Goal: Task Accomplishment & Management: Use online tool/utility

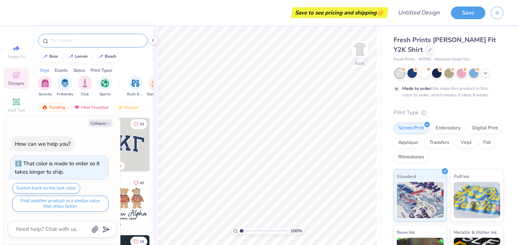
type textarea "x"
click at [95, 40] on input "text" at bounding box center [96, 40] width 93 height 7
type input "heart"
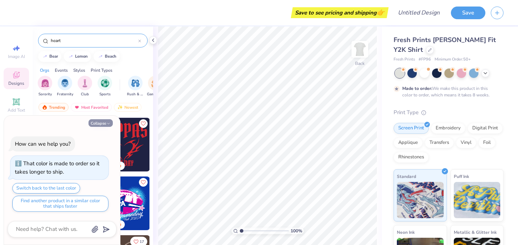
click at [107, 120] on button "Collapse" at bounding box center [100, 123] width 24 height 8
type textarea "x"
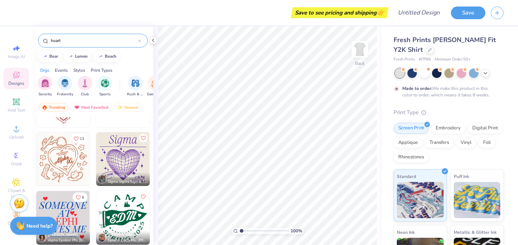
scroll to position [809, 0]
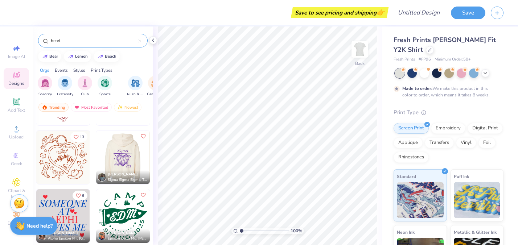
click at [96, 156] on img at bounding box center [69, 158] width 54 height 54
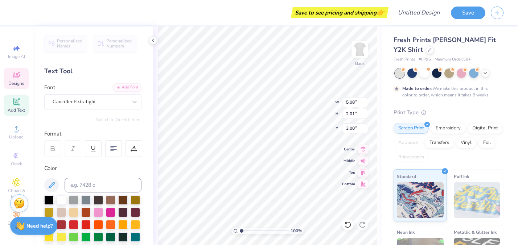
scroll to position [0, 0]
type textarea "S"
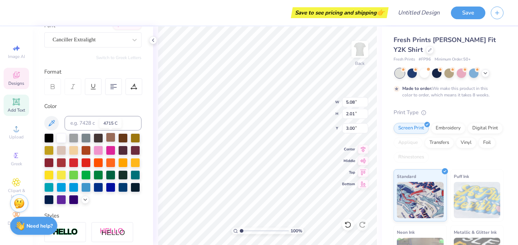
scroll to position [62, 0]
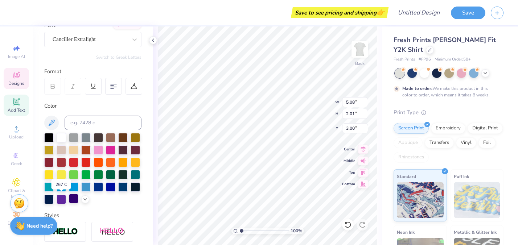
type textarea "Alzheimer's Association"
click at [73, 200] on div at bounding box center [73, 198] width 9 height 9
click at [62, 198] on div at bounding box center [61, 198] width 9 height 9
click at [74, 199] on div at bounding box center [73, 198] width 9 height 9
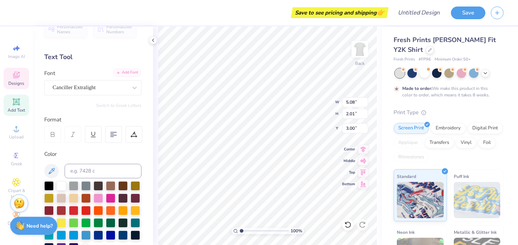
scroll to position [11, 0]
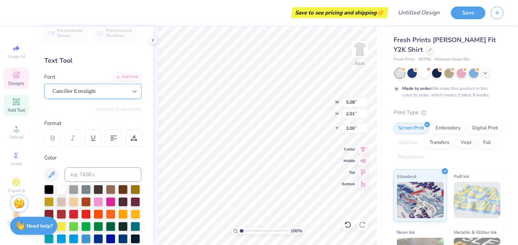
click at [138, 87] on div at bounding box center [134, 91] width 13 height 13
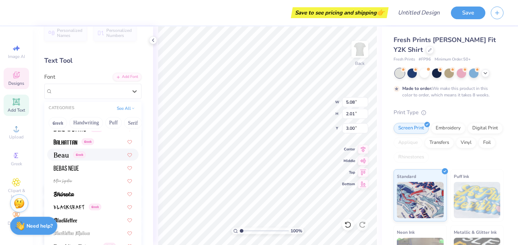
scroll to position [378, 0]
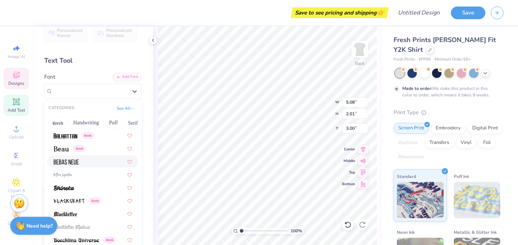
click at [80, 164] on div at bounding box center [93, 162] width 78 height 8
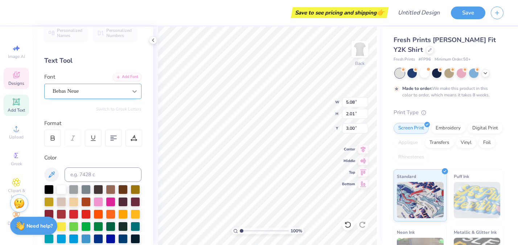
click at [128, 91] on div at bounding box center [134, 91] width 13 height 13
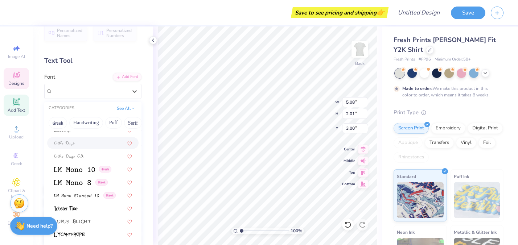
scroll to position [2475, 0]
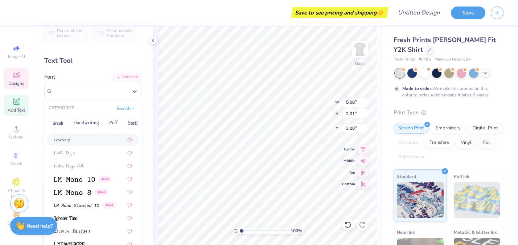
click at [75, 140] on div at bounding box center [93, 140] width 78 height 8
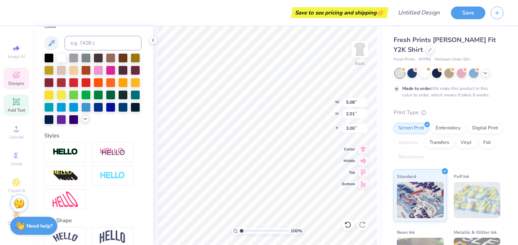
scroll to position [0, 0]
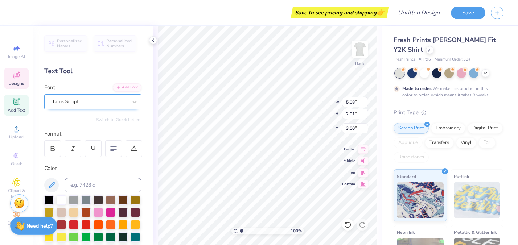
click at [120, 98] on div "Litos Script" at bounding box center [90, 101] width 76 height 11
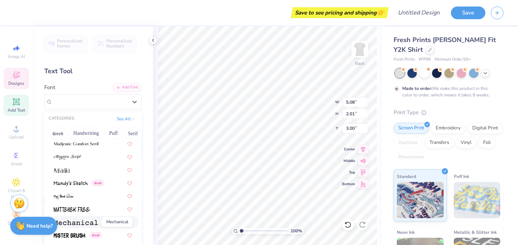
scroll to position [2613, 0]
click at [86, 145] on img at bounding box center [76, 143] width 45 height 5
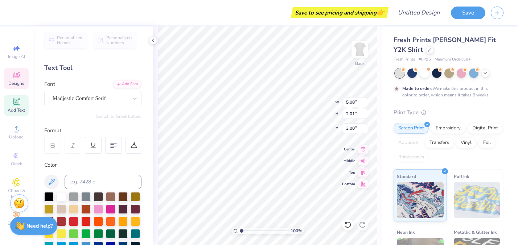
scroll to position [0, 0]
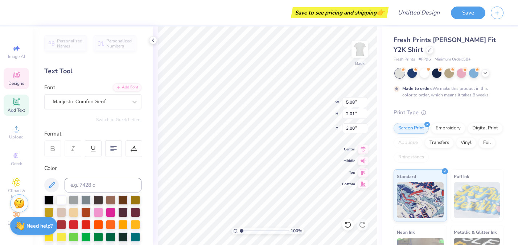
click at [99, 74] on div "Text Tool" at bounding box center [92, 71] width 97 height 10
type input "6.42"
type input "1.99"
type input "2.56"
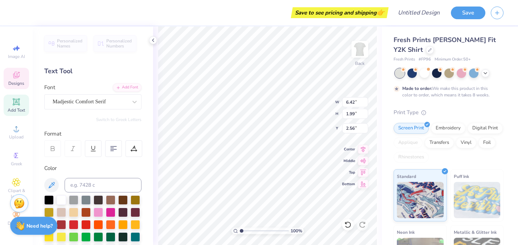
scroll to position [0, 1]
type textarea "Alzheimer's Association"
type input "8.79"
type input "0.60"
type input "3.19"
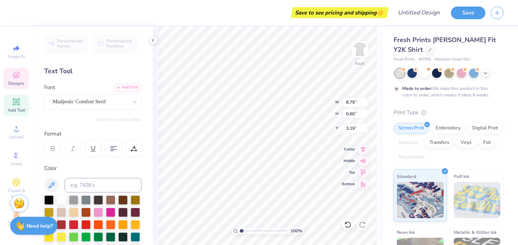
type input "2.40"
type input "3.24"
type input "3.31"
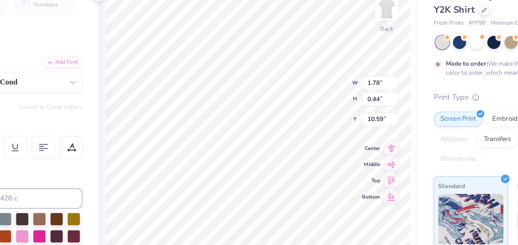
type input "1.78"
type input "0.44"
type input "10.59"
type textarea "Z"
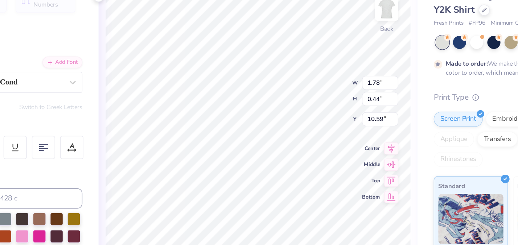
type textarea "1874"
type input "2.25"
type input "0.54"
type input "11.03"
type textarea "E"
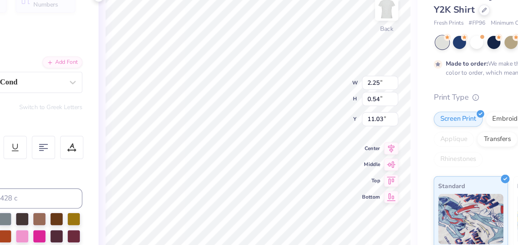
type textarea "ESTABLISHED"
type input "10.64"
type input "10.47"
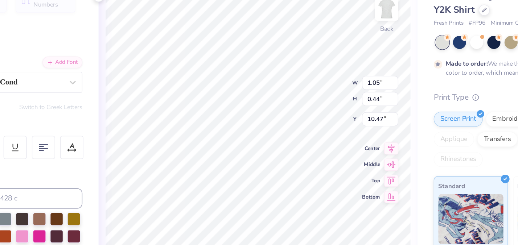
type textarea "1874,"
type textarea "SIGMA KAPPA 1898"
type textarea "SIGMA KAPPA"
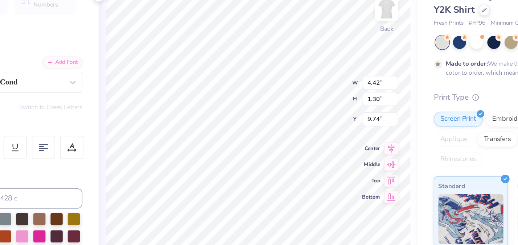
scroll to position [0, 1]
type input "7.85"
type input "3.21"
type input "1.04"
type input "8.03"
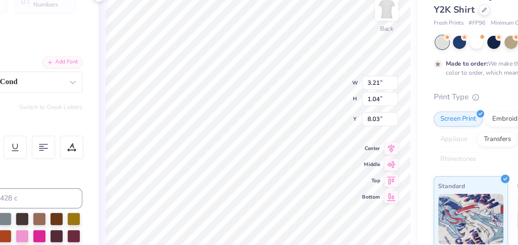
type input "1.69"
type input "0.55"
type input "8.32"
type input "2.40"
type input "0.78"
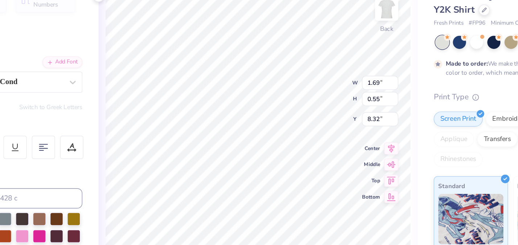
type input "8.18"
type input "8.16"
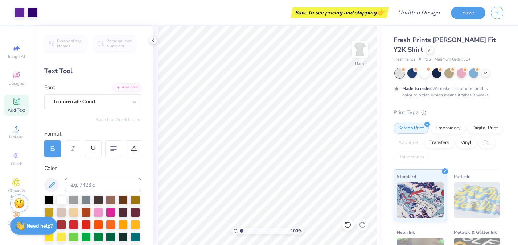
scroll to position [24, 0]
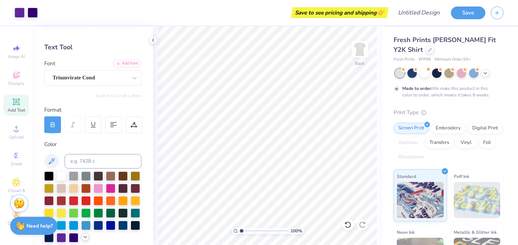
click at [86, 235] on icon at bounding box center [85, 237] width 6 height 6
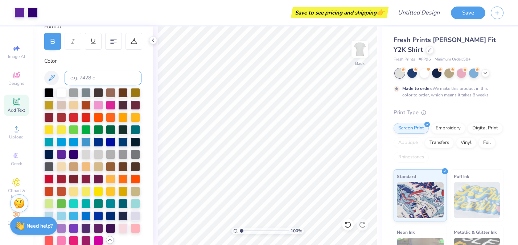
scroll to position [161, 0]
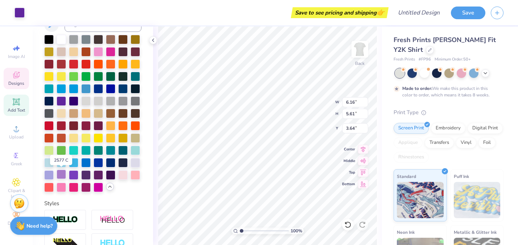
click at [65, 174] on div at bounding box center [61, 174] width 9 height 9
click at [62, 176] on div at bounding box center [61, 174] width 9 height 9
click at [21, 11] on div at bounding box center [20, 12] width 10 height 10
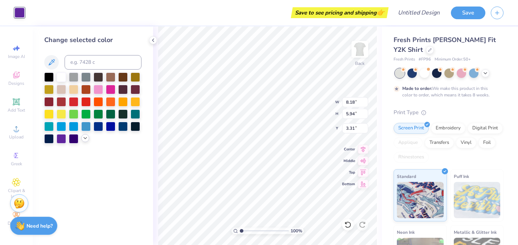
click at [84, 140] on icon at bounding box center [85, 138] width 6 height 6
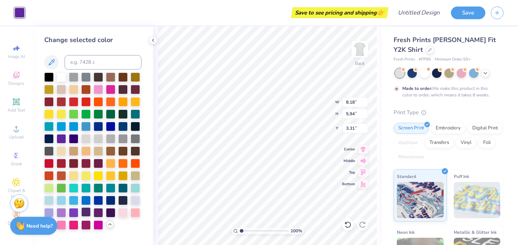
click at [86, 211] on div at bounding box center [85, 211] width 9 height 9
click at [62, 211] on div at bounding box center [61, 211] width 9 height 9
click at [138, 197] on div at bounding box center [135, 199] width 9 height 9
click at [53, 211] on div at bounding box center [48, 211] width 9 height 9
click at [87, 212] on div at bounding box center [85, 211] width 9 height 9
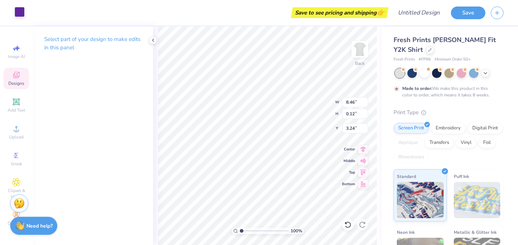
click at [20, 8] on div at bounding box center [20, 12] width 10 height 10
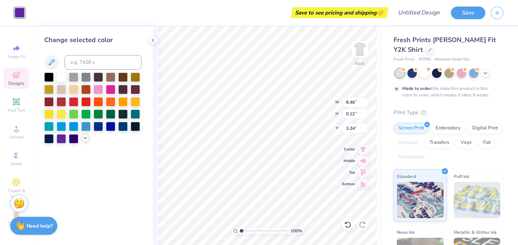
click at [84, 139] on icon at bounding box center [85, 138] width 6 height 6
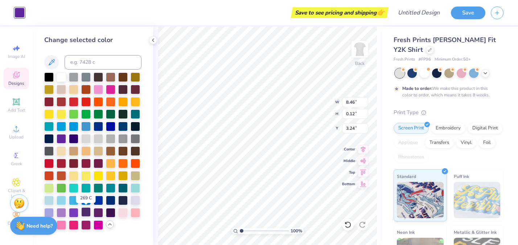
click at [87, 214] on div at bounding box center [85, 211] width 9 height 9
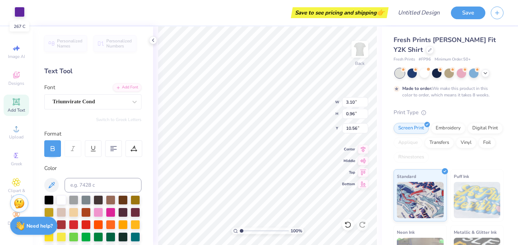
click at [19, 13] on div at bounding box center [20, 12] width 10 height 10
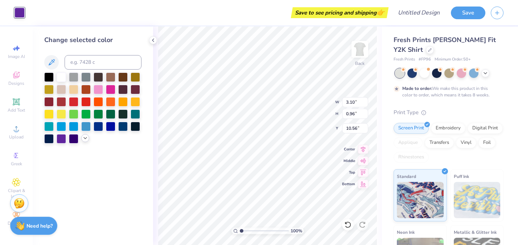
click at [87, 138] on icon at bounding box center [85, 138] width 6 height 6
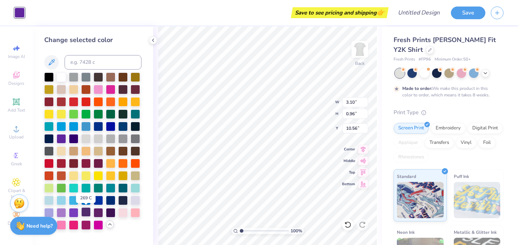
click at [88, 212] on div at bounding box center [85, 211] width 9 height 9
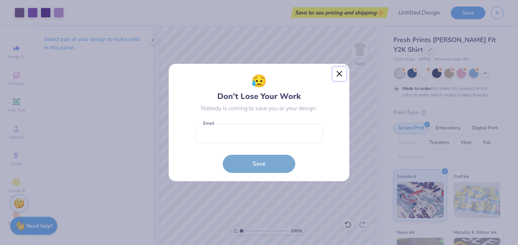
click at [340, 74] on button "Close" at bounding box center [339, 74] width 14 height 14
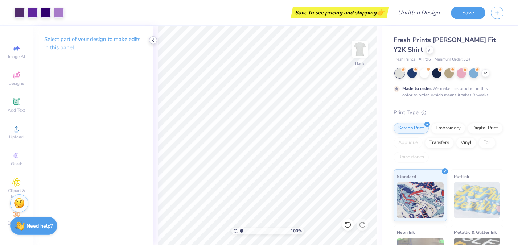
click at [155, 40] on icon at bounding box center [153, 40] width 6 height 6
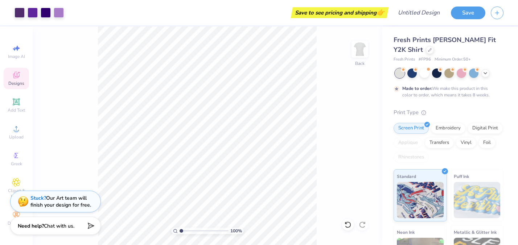
click at [16, 75] on icon at bounding box center [16, 75] width 9 height 9
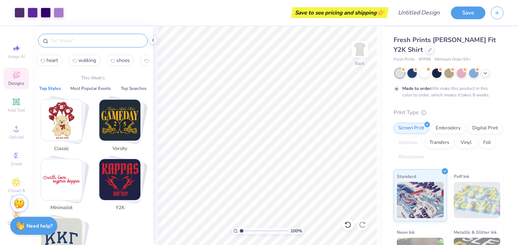
click at [134, 44] on input "text" at bounding box center [96, 40] width 93 height 7
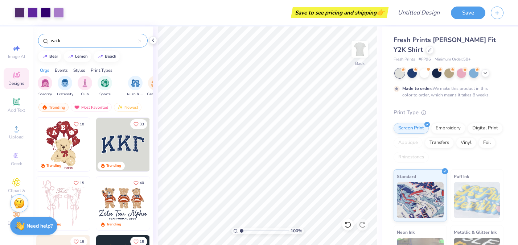
type input "walk"
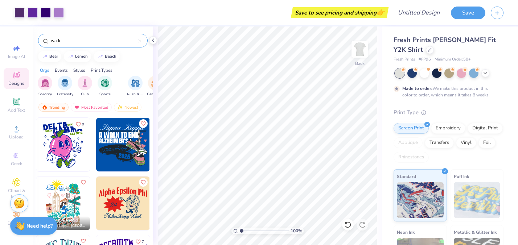
scroll to position [1, 0]
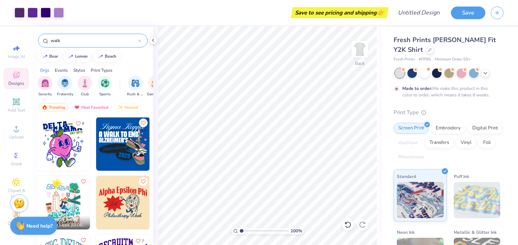
click at [140, 39] on div at bounding box center [139, 40] width 3 height 7
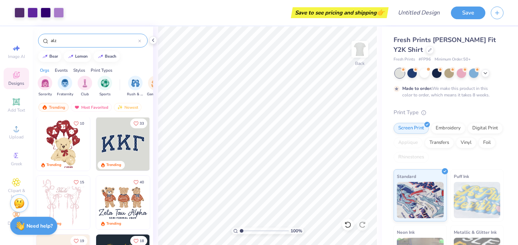
type input "alz"
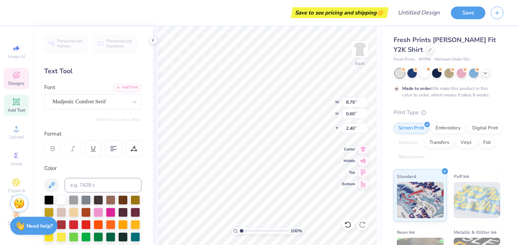
scroll to position [0, 0]
type textarea "M"
type textarea "Wlak to end ALZ"
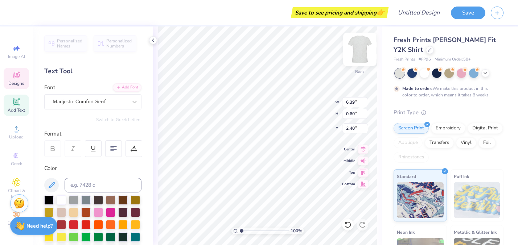
type textarea "walk to end ALZ"
type textarea "ENDALZ"
type textarea "END ALZ"
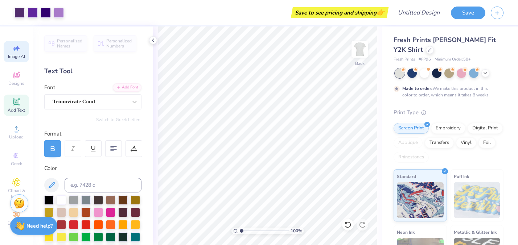
click at [11, 53] on div "Image AI" at bounding box center [16, 51] width 25 height 21
select select "4"
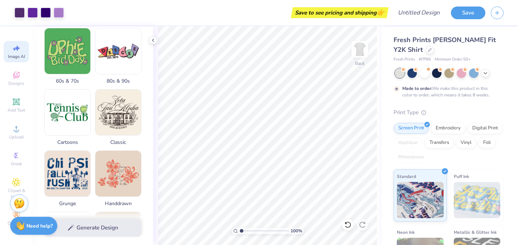
scroll to position [326, 0]
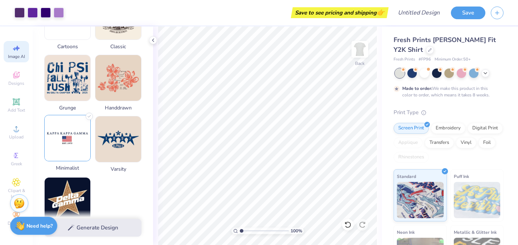
click at [72, 147] on img at bounding box center [68, 138] width 46 height 46
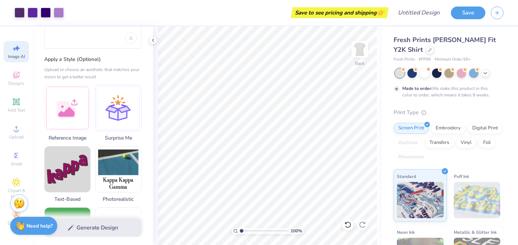
scroll to position [0, 0]
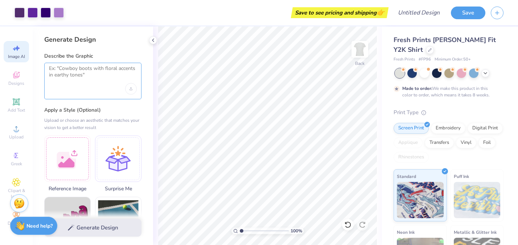
click at [92, 76] on textarea at bounding box center [93, 74] width 88 height 18
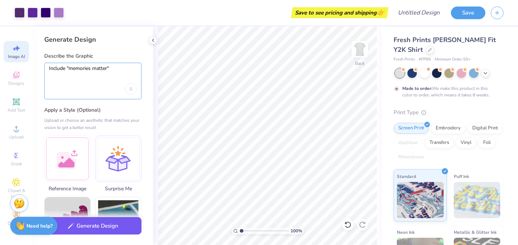
type textarea "Include "memories matter""
click at [94, 223] on button "Generate Design" at bounding box center [92, 226] width 97 height 18
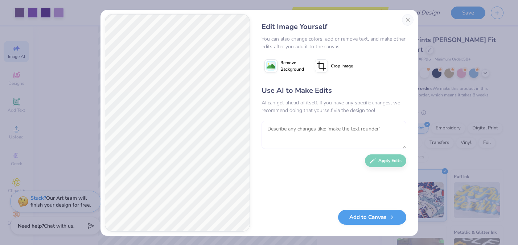
click at [318, 131] on textarea at bounding box center [333, 135] width 145 height 28
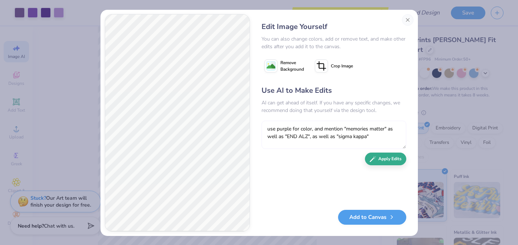
type textarea "use purple for color, and mention "memories matter" as well as "END ALZ", as we…"
click at [392, 160] on button "Apply Edits" at bounding box center [385, 159] width 41 height 13
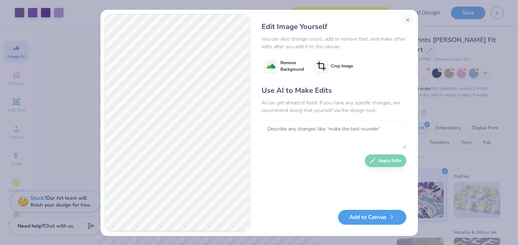
click at [288, 127] on textarea at bounding box center [333, 135] width 145 height 28
type textarea "g"
type textarea "f"
click at [383, 156] on button "Apply Edits" at bounding box center [385, 159] width 41 height 13
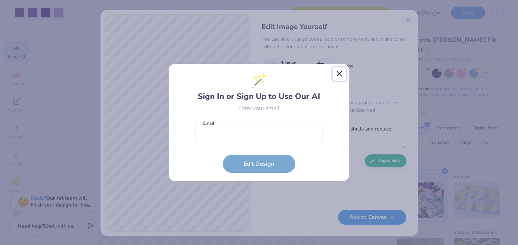
click at [339, 73] on button "Close" at bounding box center [339, 74] width 14 height 14
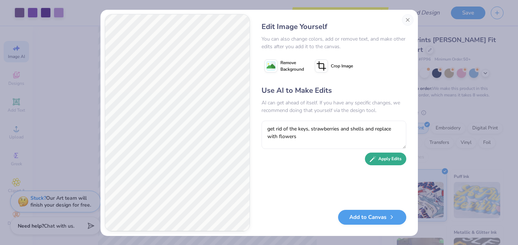
click at [385, 162] on button "Apply Edits" at bounding box center [385, 159] width 41 height 13
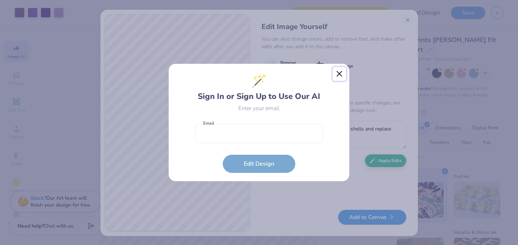
click at [339, 73] on button "Close" at bounding box center [339, 74] width 14 height 14
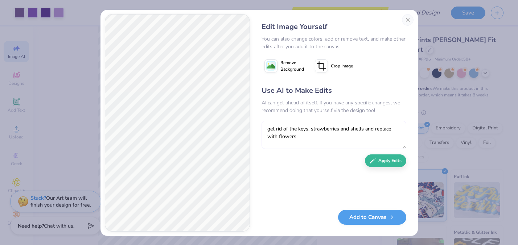
click at [298, 137] on textarea "get rid of the keys, strawberries and shells and replace with flowers" at bounding box center [333, 135] width 145 height 28
click at [365, 139] on textarea "get rid of the keys, strawberries and shells and replace with flowers and heart…" at bounding box center [333, 135] width 145 height 28
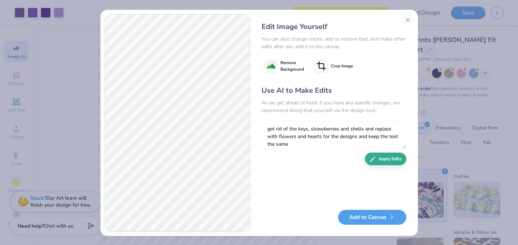
type textarea "get rid of the keys, strawberries and shells and replace with flowers and heart…"
click at [382, 161] on button "Apply Edits" at bounding box center [385, 159] width 41 height 13
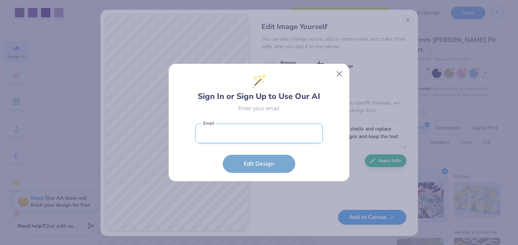
click at [284, 136] on input "email" at bounding box center [259, 134] width 128 height 20
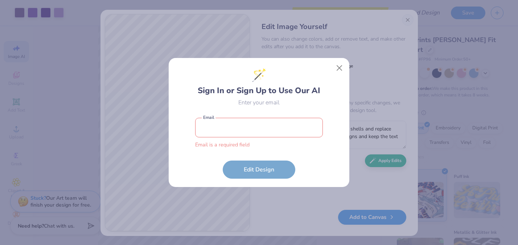
type input "[EMAIL_ADDRESS][DOMAIN_NAME]"
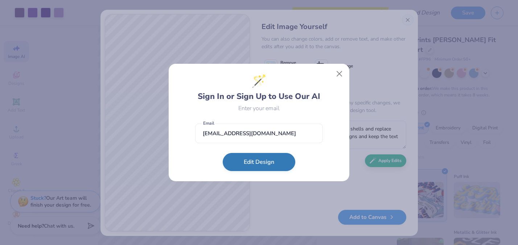
click at [245, 168] on button "Edit Design" at bounding box center [259, 162] width 73 height 18
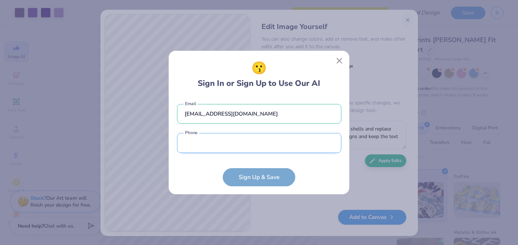
click at [237, 148] on input "tel" at bounding box center [259, 143] width 164 height 20
type input "[PHONE_NUMBER]"
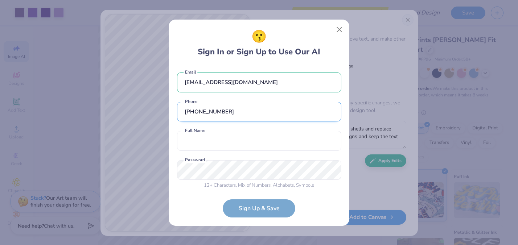
scroll to position [5, 0]
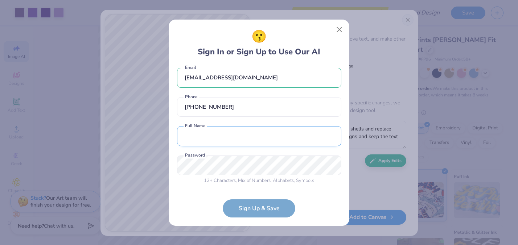
click at [241, 137] on input "text" at bounding box center [259, 136] width 164 height 20
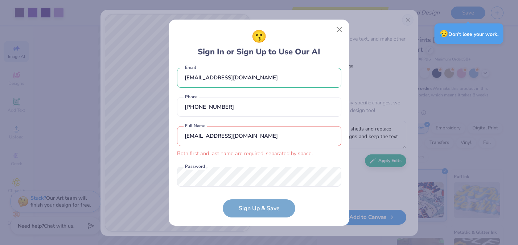
scroll to position [16, 0]
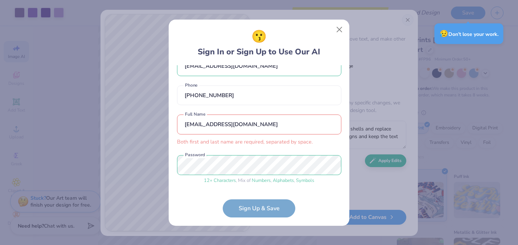
drag, startPoint x: 273, startPoint y: 125, endPoint x: 184, endPoint y: 124, distance: 88.8
click at [184, 124] on input "[EMAIL_ADDRESS][DOMAIN_NAME]" at bounding box center [259, 125] width 164 height 20
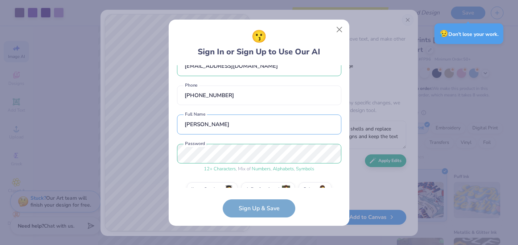
type input "[PERSON_NAME]"
click at [189, 173] on div "[EMAIL_ADDRESS][DOMAIN_NAME] Email [PHONE_NUMBER] Phone [PERSON_NAME] Full Name…" at bounding box center [259, 126] width 164 height 123
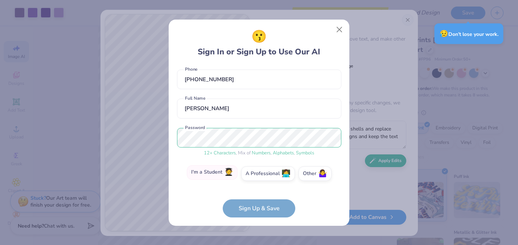
click at [214, 174] on label "I'm a Student 🧑‍🎓" at bounding box center [212, 172] width 51 height 15
click at [257, 205] on input "I'm a Student 🧑‍🎓" at bounding box center [259, 207] width 5 height 5
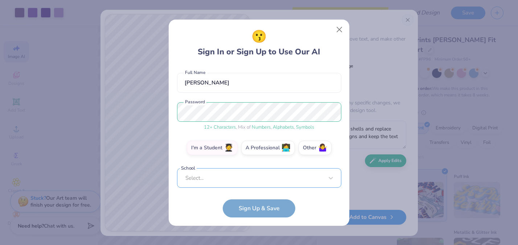
click at [240, 177] on div "Select..." at bounding box center [259, 178] width 164 height 20
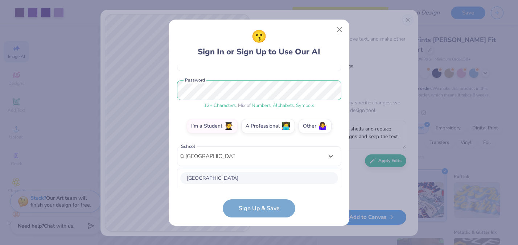
scroll to position [170, 0]
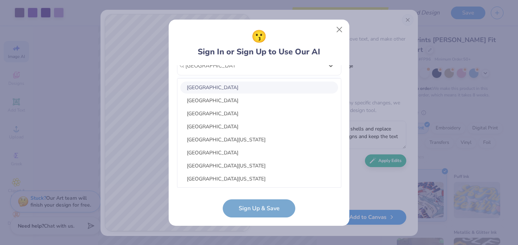
click at [228, 91] on div "[GEOGRAPHIC_DATA]" at bounding box center [259, 88] width 158 height 12
type input "[GEOGRAPHIC_DATA]"
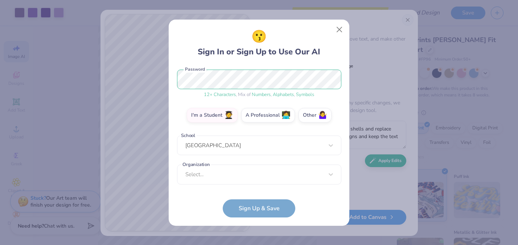
scroll to position [91, 0]
click at [237, 179] on div "Select..." at bounding box center [259, 174] width 164 height 20
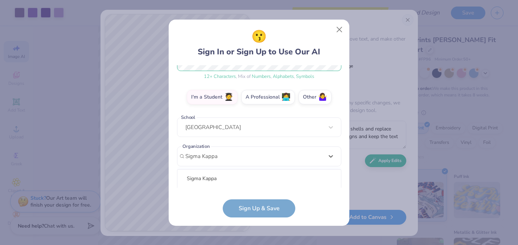
scroll to position [199, 0]
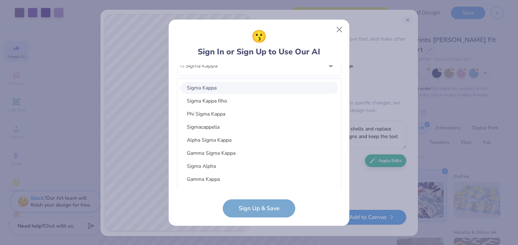
click at [217, 85] on div "Sigma Kappa" at bounding box center [259, 88] width 158 height 12
type input "Sigma Kappa"
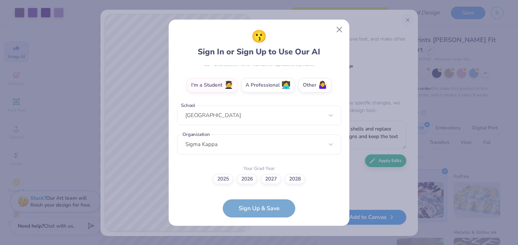
scroll to position [120, 0]
click at [245, 177] on label "2026" at bounding box center [247, 178] width 20 height 10
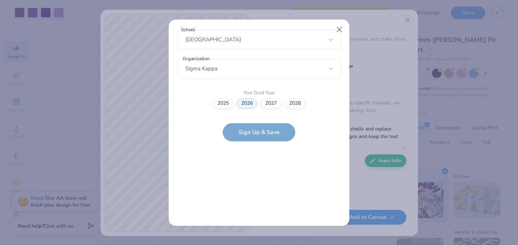
scroll to position [0, 0]
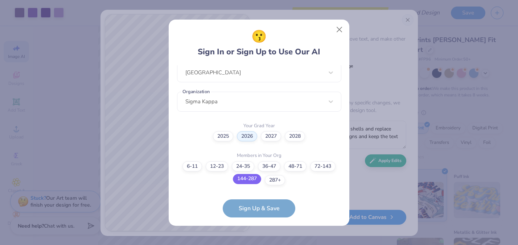
click at [243, 179] on label "144-287" at bounding box center [247, 179] width 28 height 10
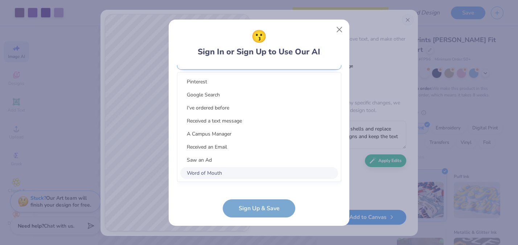
click at [235, 172] on div "option Word of Mouth focused, 8 of 15. 15 results available. Use Up and Down to…" at bounding box center [259, 116] width 164 height 132
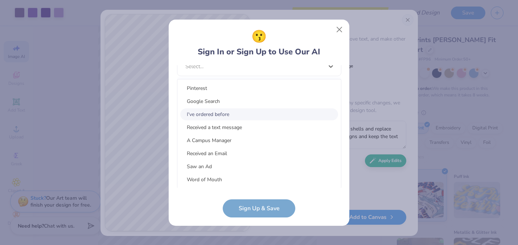
click at [224, 113] on div "I've ordered before" at bounding box center [259, 114] width 158 height 12
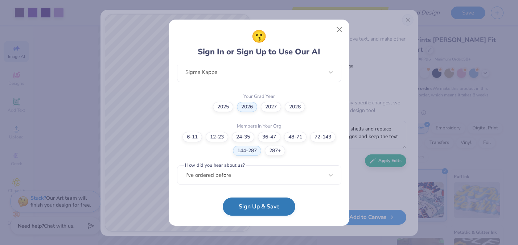
click at [242, 206] on button "Sign Up & Save" at bounding box center [259, 207] width 73 height 18
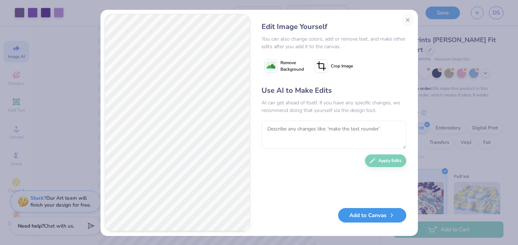
click at [367, 214] on button "Add to Canvas" at bounding box center [372, 215] width 68 height 15
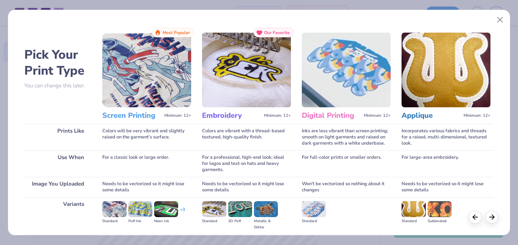
click at [131, 100] on img at bounding box center [146, 70] width 89 height 75
click at [151, 120] on h3 "Screen Printing" at bounding box center [131, 115] width 59 height 9
click at [134, 118] on h3 "Screen Printing" at bounding box center [131, 115] width 59 height 9
click at [113, 213] on img at bounding box center [114, 209] width 24 height 16
click at [500, 20] on button "Close" at bounding box center [500, 20] width 14 height 14
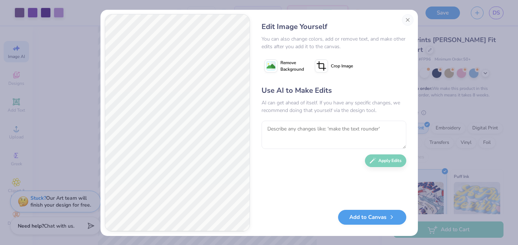
click at [495, 11] on div "Edit Image Yourself You can also change colors, add or remove text, and make ot…" at bounding box center [259, 122] width 518 height 245
click at [405, 22] on button "Close" at bounding box center [408, 20] width 12 height 12
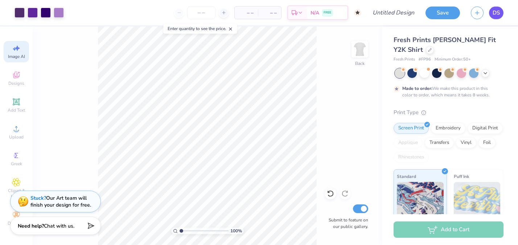
click at [502, 12] on link "DS" at bounding box center [496, 13] width 15 height 13
type textarea "x"
